Goal: Navigation & Orientation: Find specific page/section

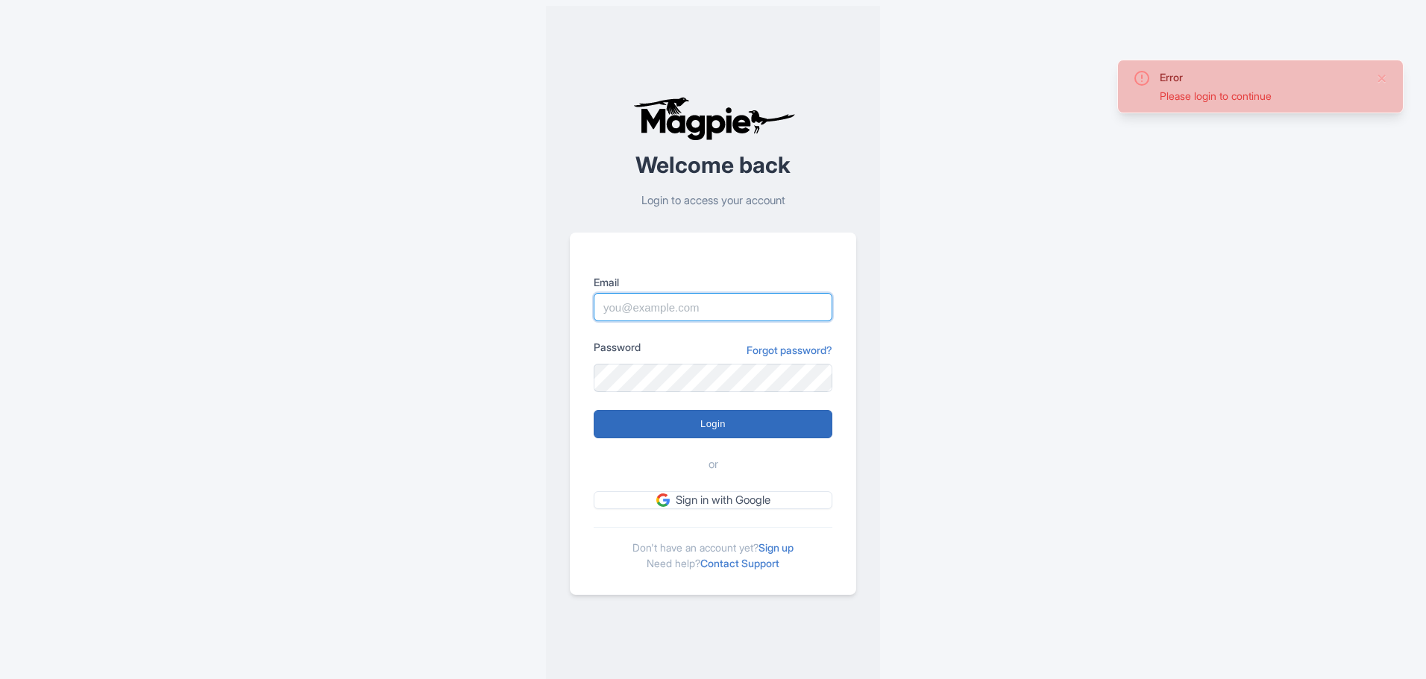
type input "sales.marketing@venicecitytours.it"
click at [711, 426] on input "Login" at bounding box center [712, 424] width 239 height 28
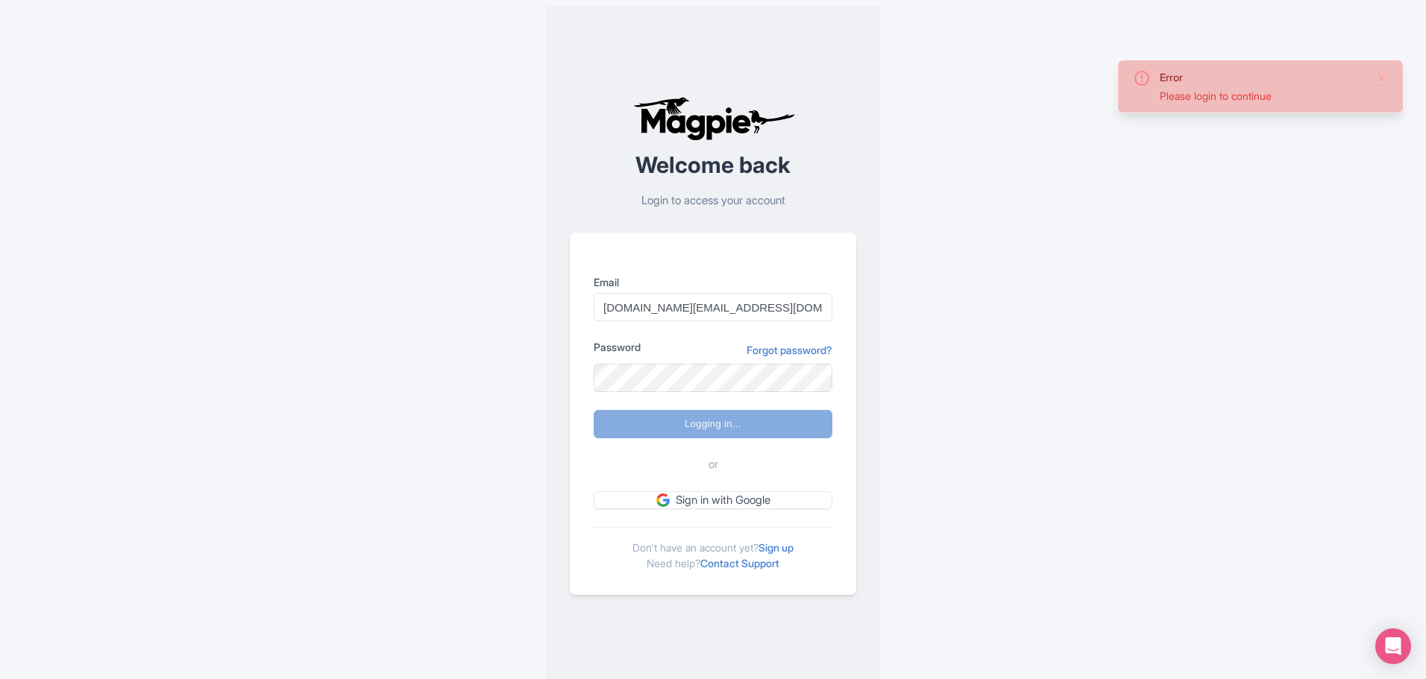
type input "Logging in..."
